Goal: Transaction & Acquisition: Subscribe to service/newsletter

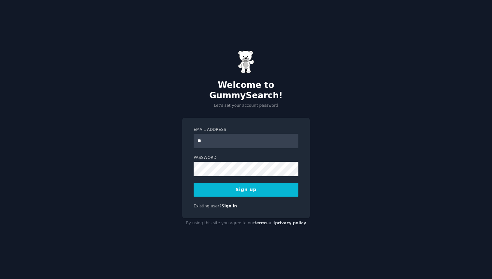
type input "*"
type input "**********"
click at [277, 189] on button "Sign up" at bounding box center [246, 190] width 105 height 14
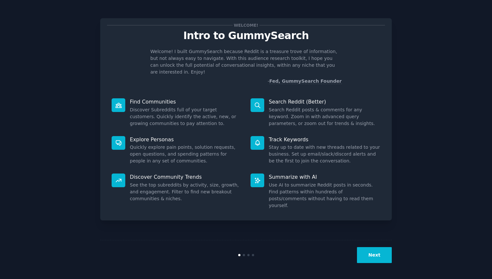
click at [381, 264] on div "Next" at bounding box center [245, 255] width 291 height 30
click at [380, 256] on button "Next" at bounding box center [374, 255] width 35 height 16
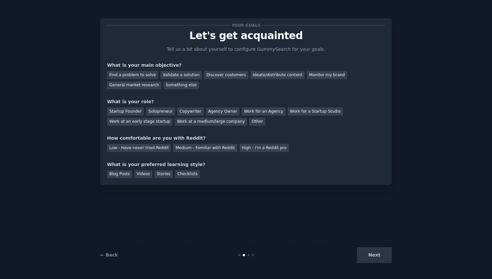
click at [375, 259] on div "Next" at bounding box center [342, 255] width 97 height 16
click at [377, 251] on div "Next" at bounding box center [342, 255] width 97 height 16
click at [220, 74] on div "Discover customers" at bounding box center [226, 75] width 44 height 8
click at [270, 77] on div "Ideate/distribute content" at bounding box center [277, 75] width 54 height 8
click at [221, 76] on div "Discover customers" at bounding box center [226, 75] width 44 height 8
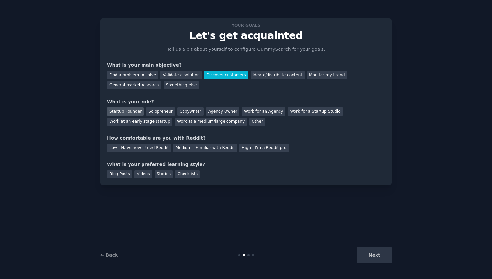
click at [131, 110] on div "Startup Founder" at bounding box center [125, 111] width 37 height 8
click at [151, 151] on div "Low - Have never tried Reddit" at bounding box center [139, 148] width 64 height 8
click at [164, 177] on div "Stories" at bounding box center [163, 174] width 18 height 8
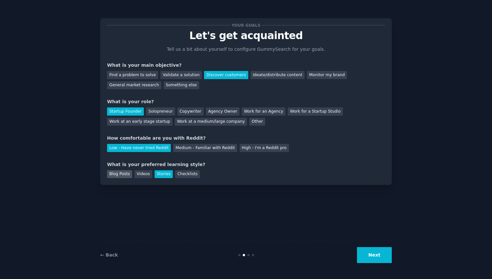
click at [116, 176] on div "Blog Posts" at bounding box center [119, 174] width 25 height 8
click at [175, 176] on div "Checklists" at bounding box center [187, 174] width 25 height 8
click at [380, 258] on button "Next" at bounding box center [374, 255] width 35 height 16
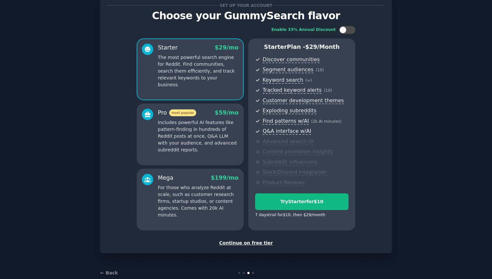
scroll to position [21, 0]
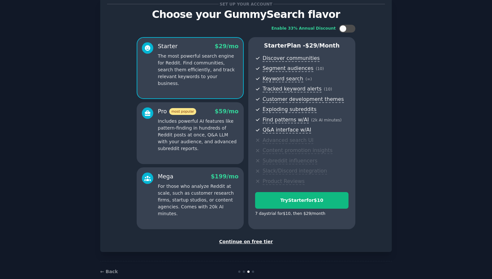
click at [249, 243] on div "Continue on free tier" at bounding box center [246, 241] width 278 height 7
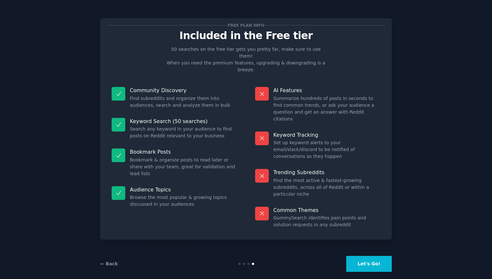
click at [370, 259] on button "Let's Go!" at bounding box center [369, 264] width 46 height 16
